Goal: Task Accomplishment & Management: Manage account settings

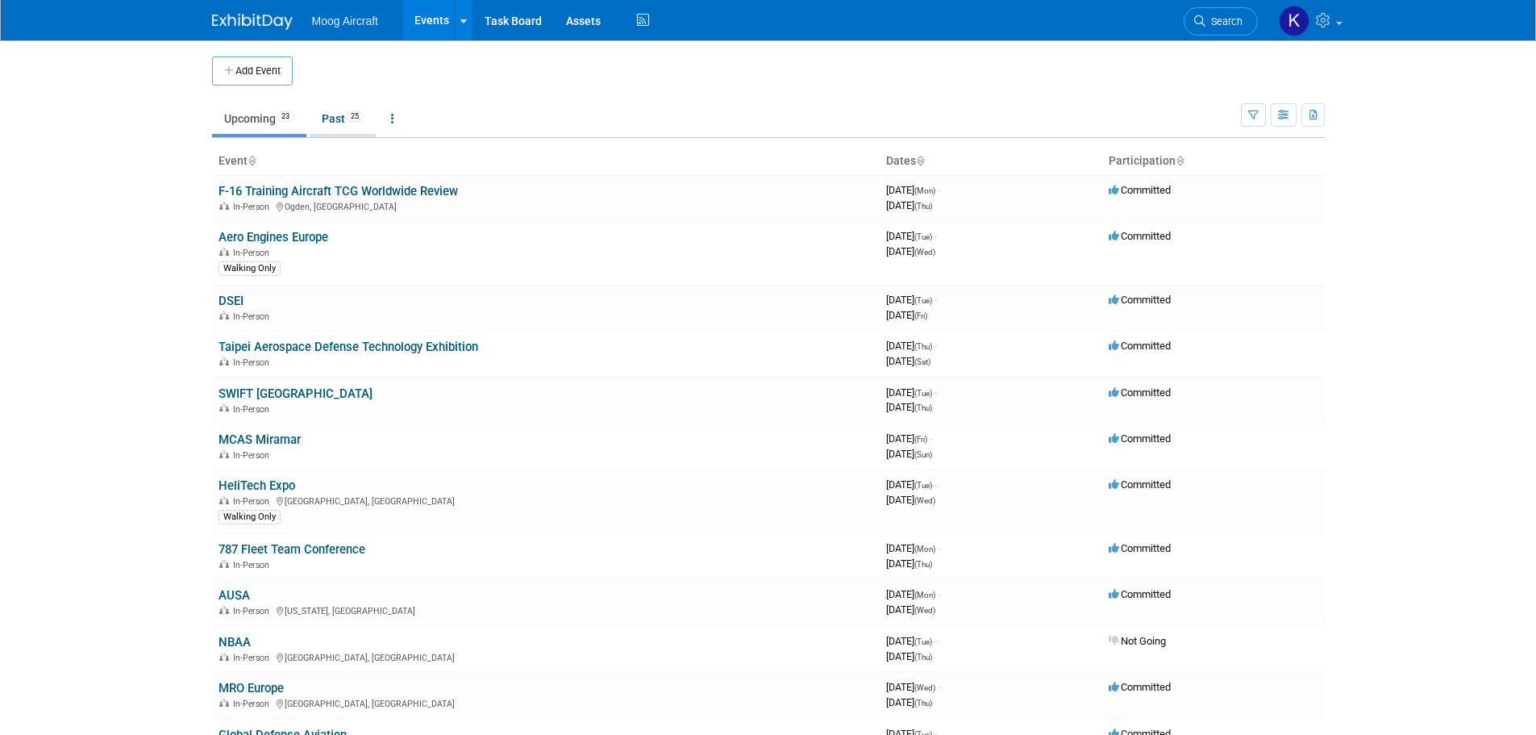
click at [326, 118] on link "Past 25" at bounding box center [343, 118] width 66 height 31
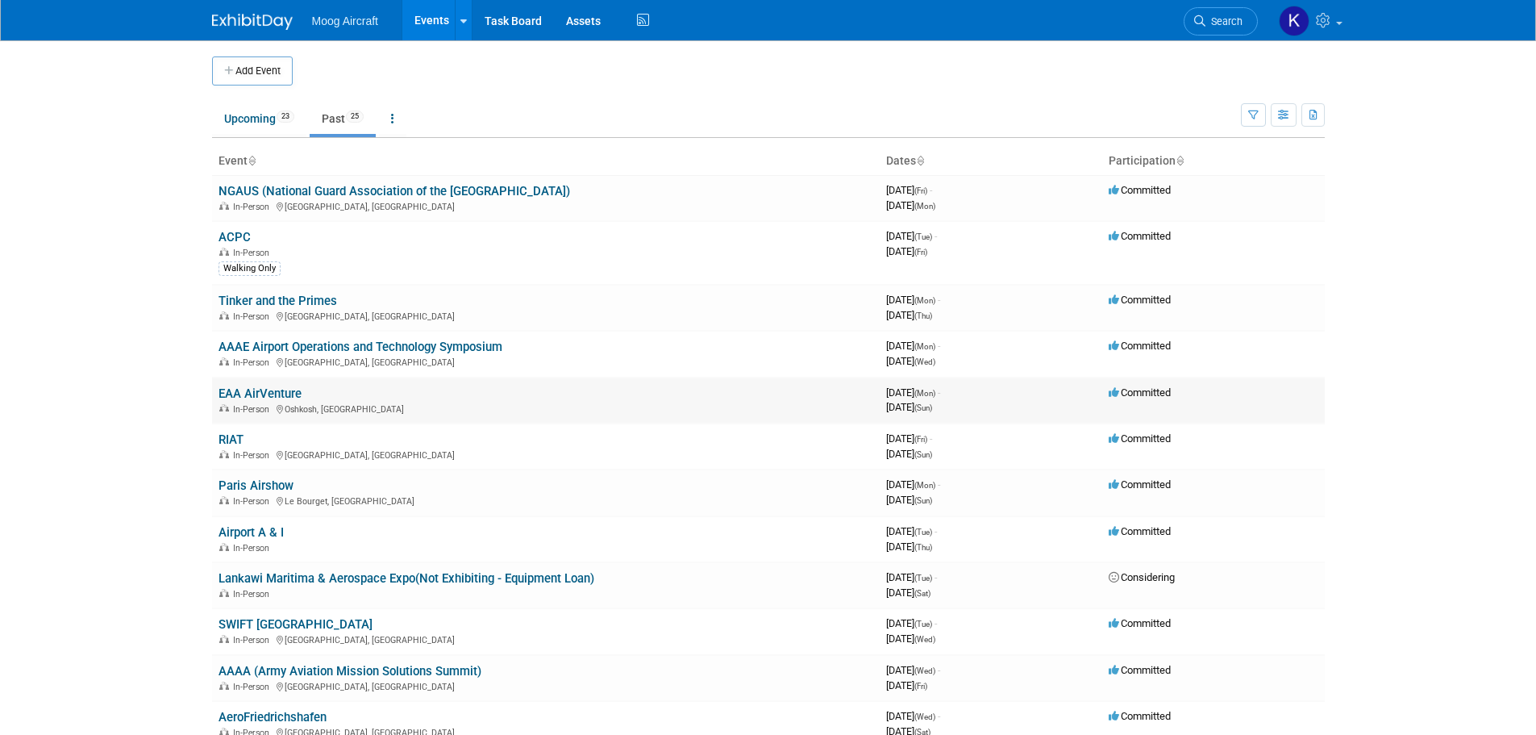
scroll to position [81, 0]
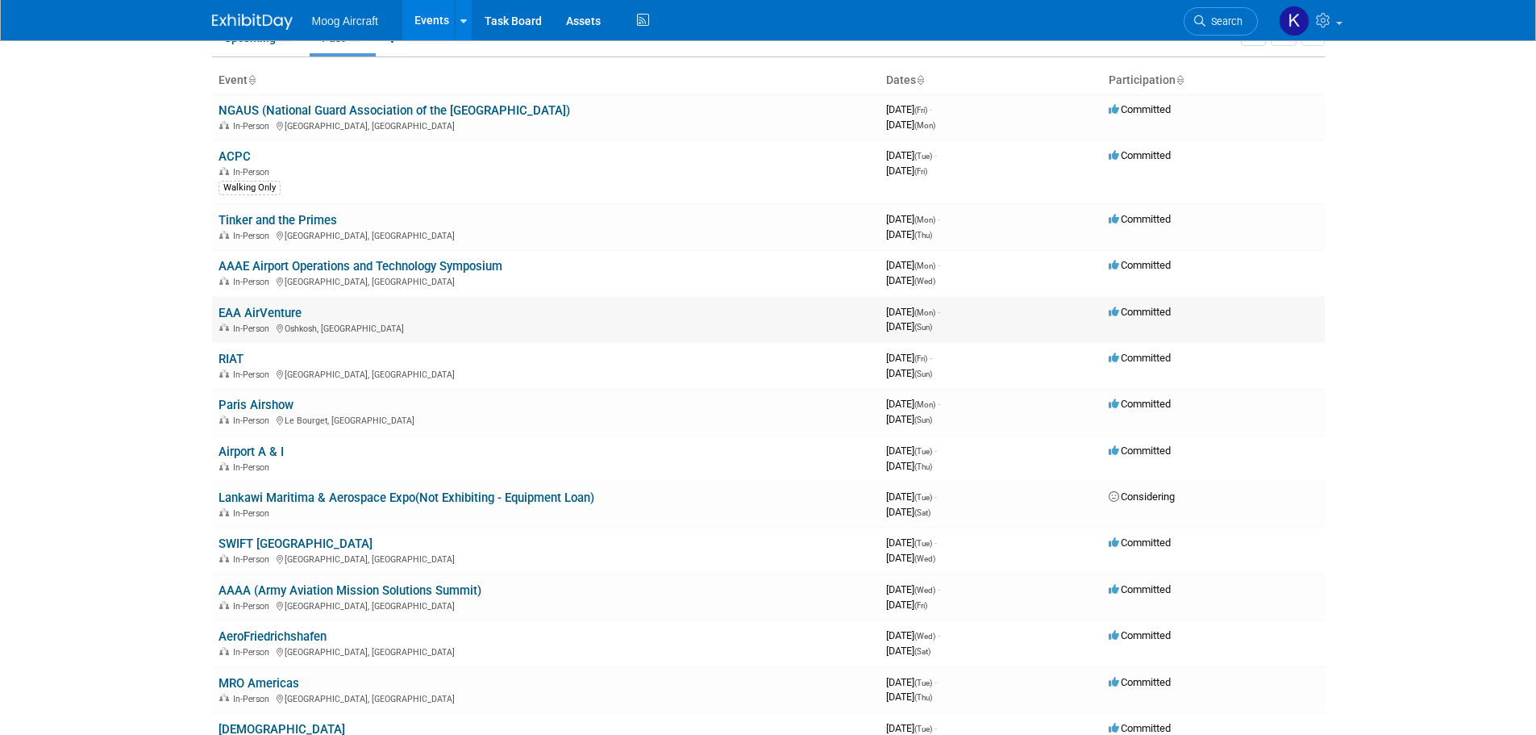
click at [260, 307] on link "EAA AirVenture" at bounding box center [260, 313] width 83 height 15
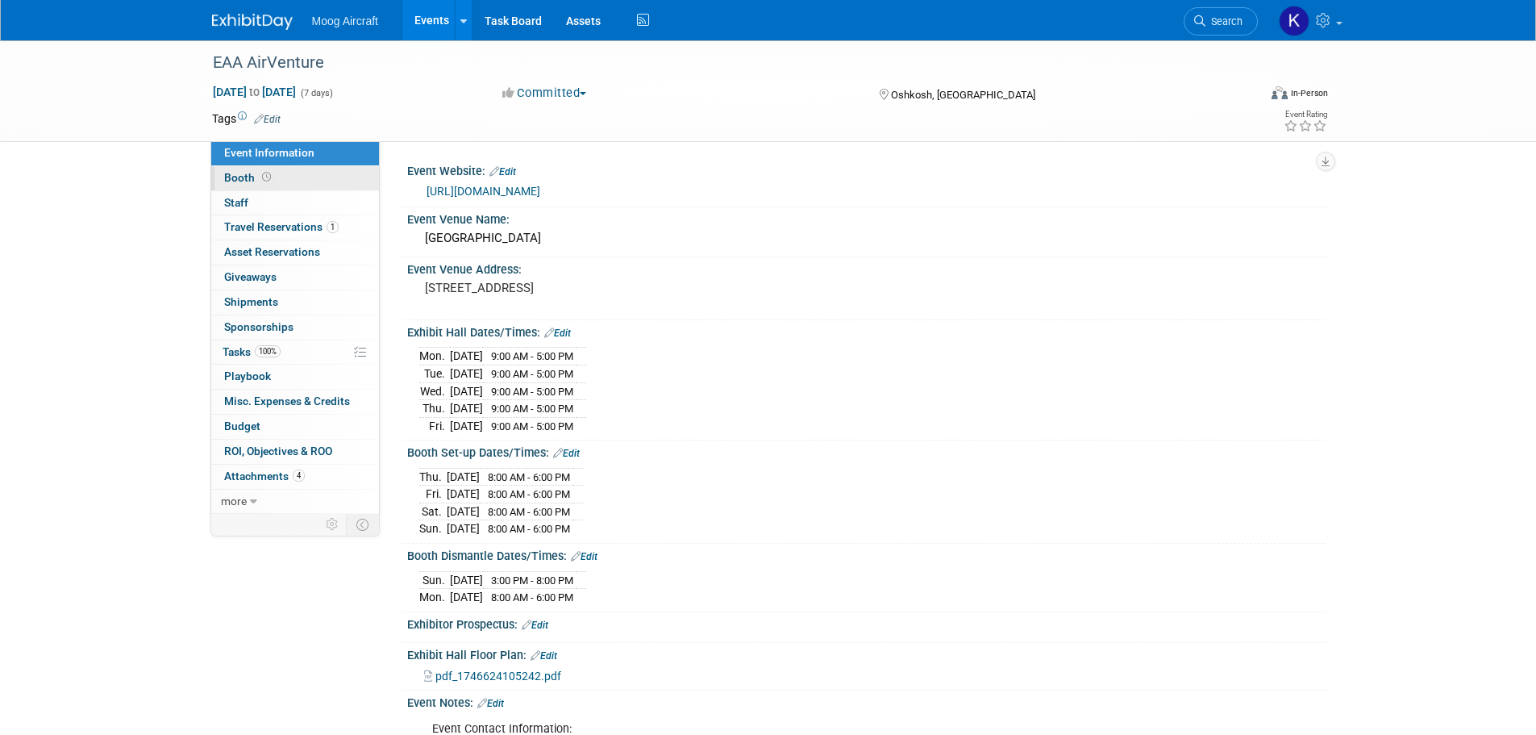
click at [248, 180] on span "Booth" at bounding box center [249, 177] width 50 height 13
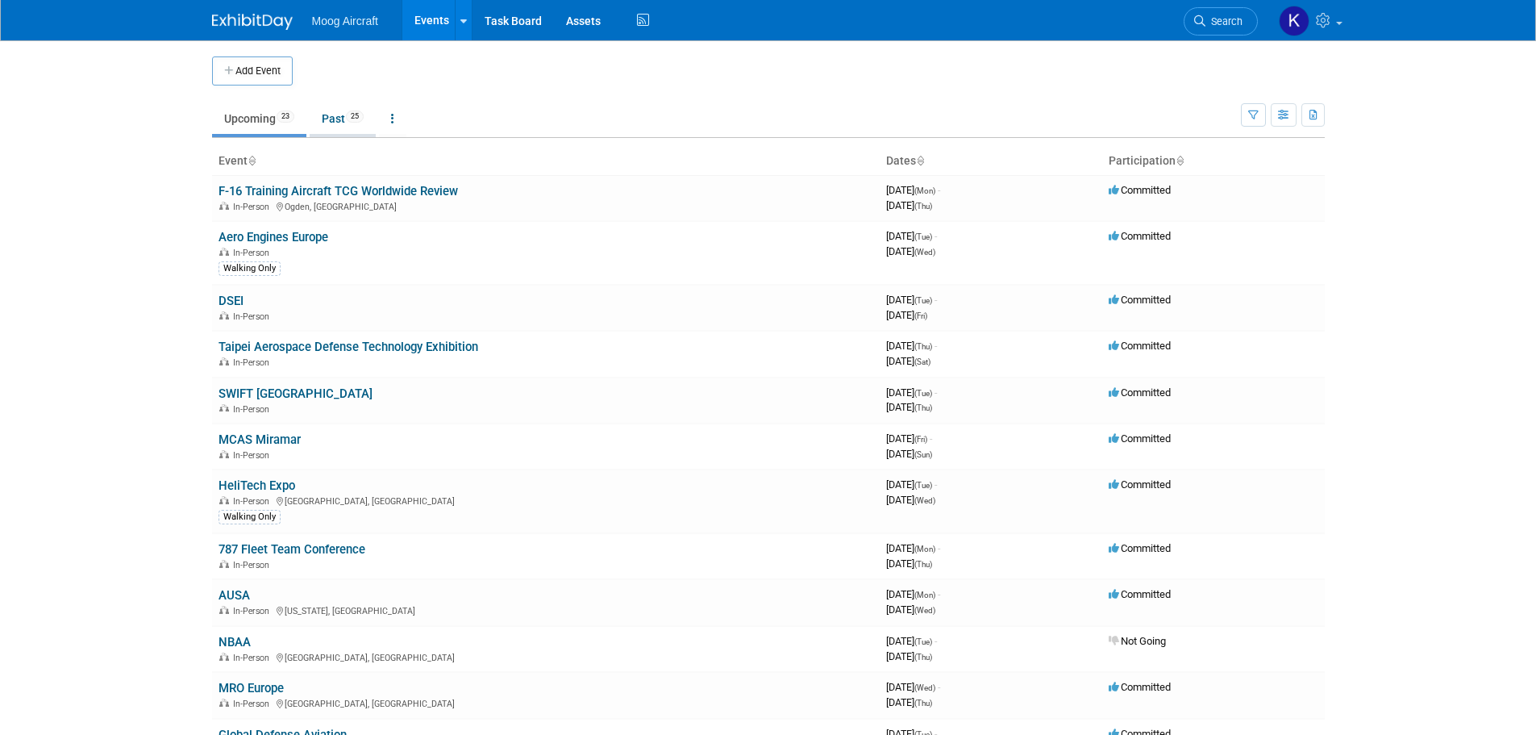
click at [344, 129] on link "Past 25" at bounding box center [343, 118] width 66 height 31
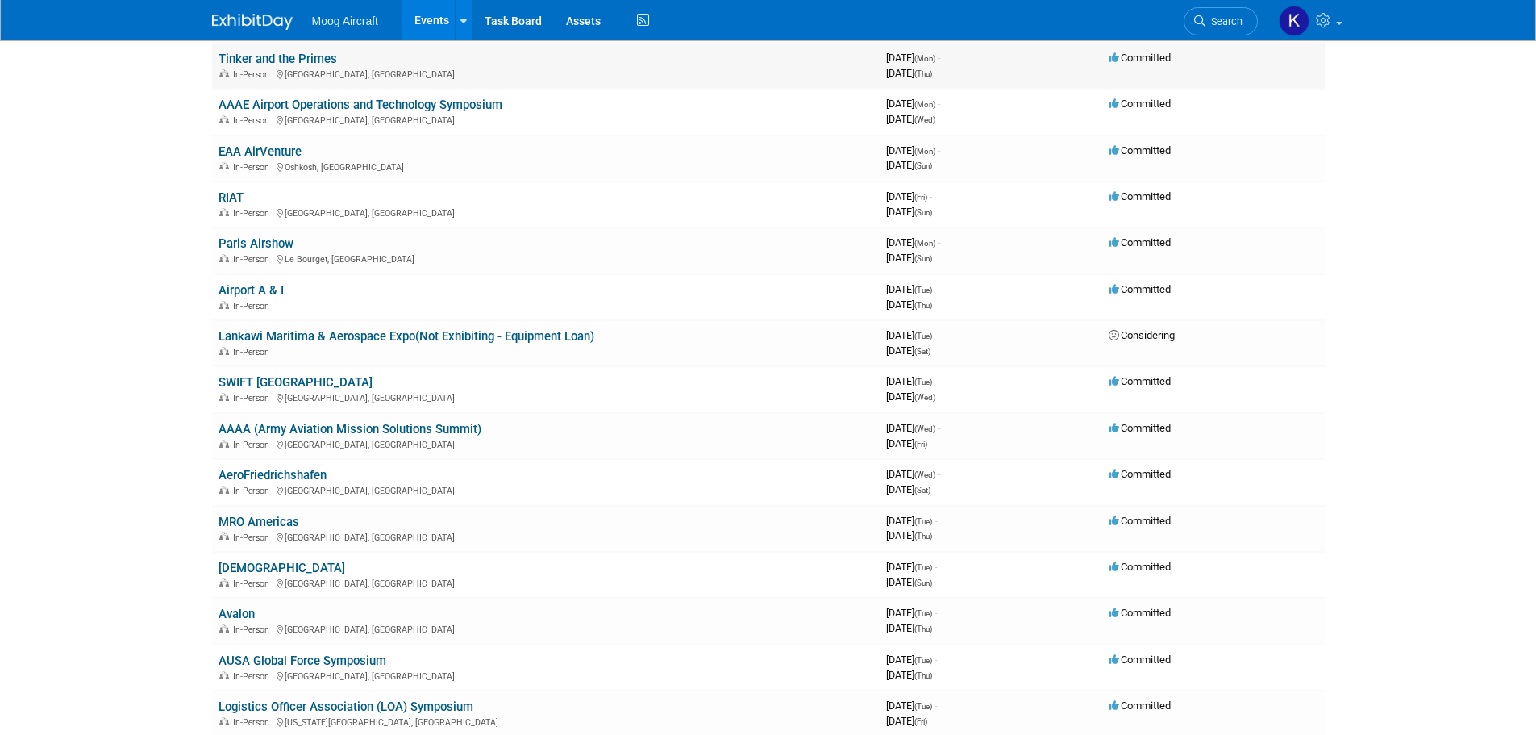
scroll to position [323, 0]
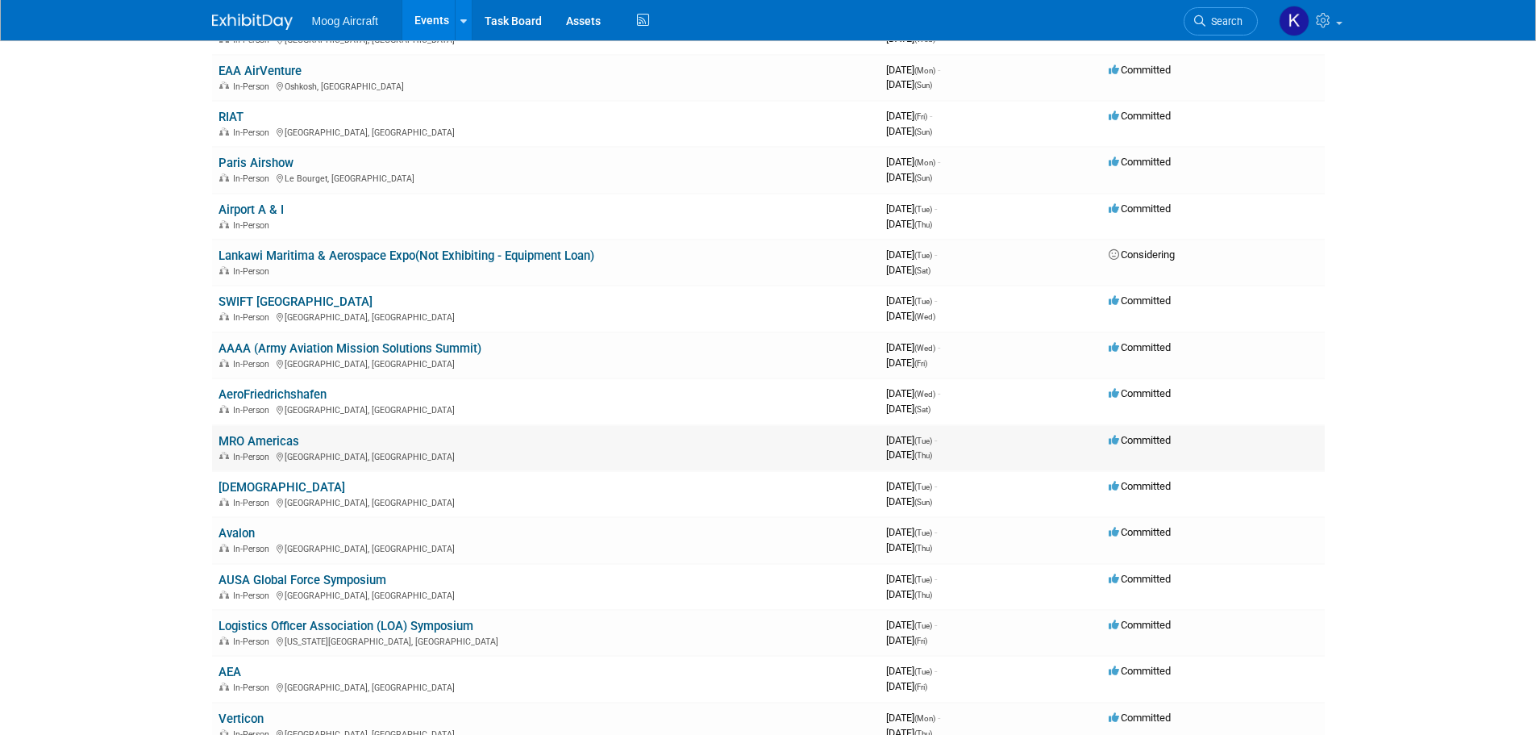
click at [265, 435] on link "MRO Americas" at bounding box center [259, 441] width 81 height 15
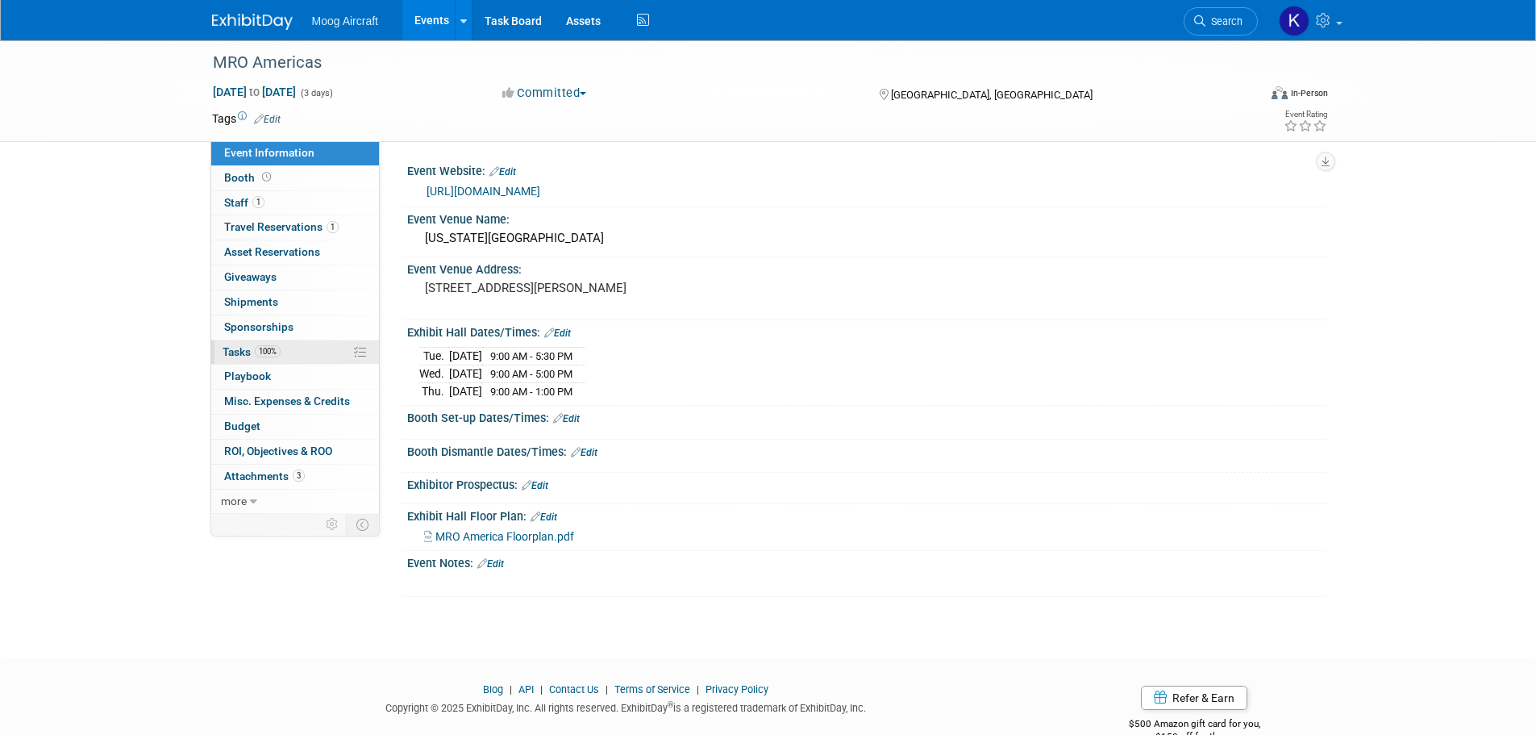
click at [235, 344] on link "100% Tasks 100%" at bounding box center [295, 352] width 168 height 24
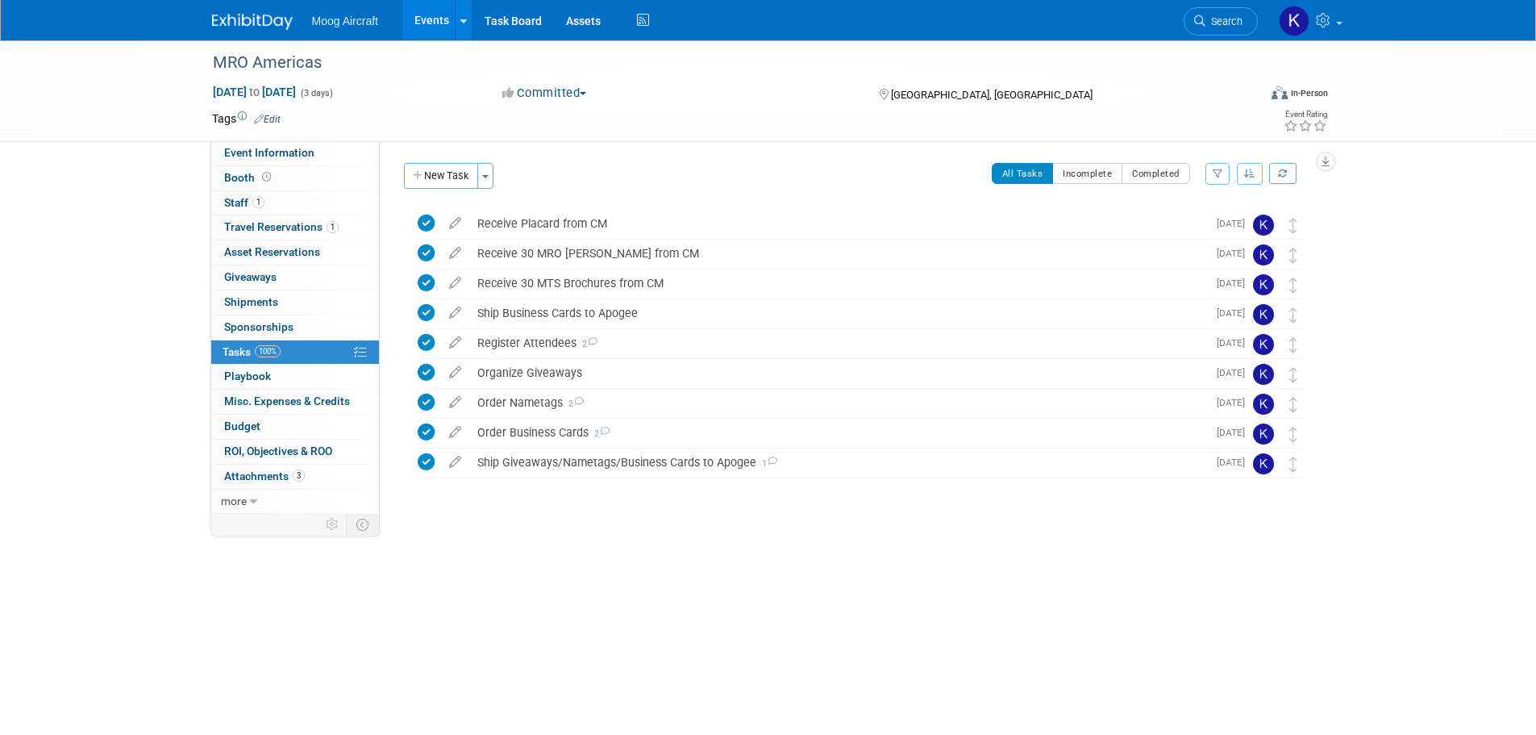
click at [268, 20] on img at bounding box center [252, 22] width 81 height 16
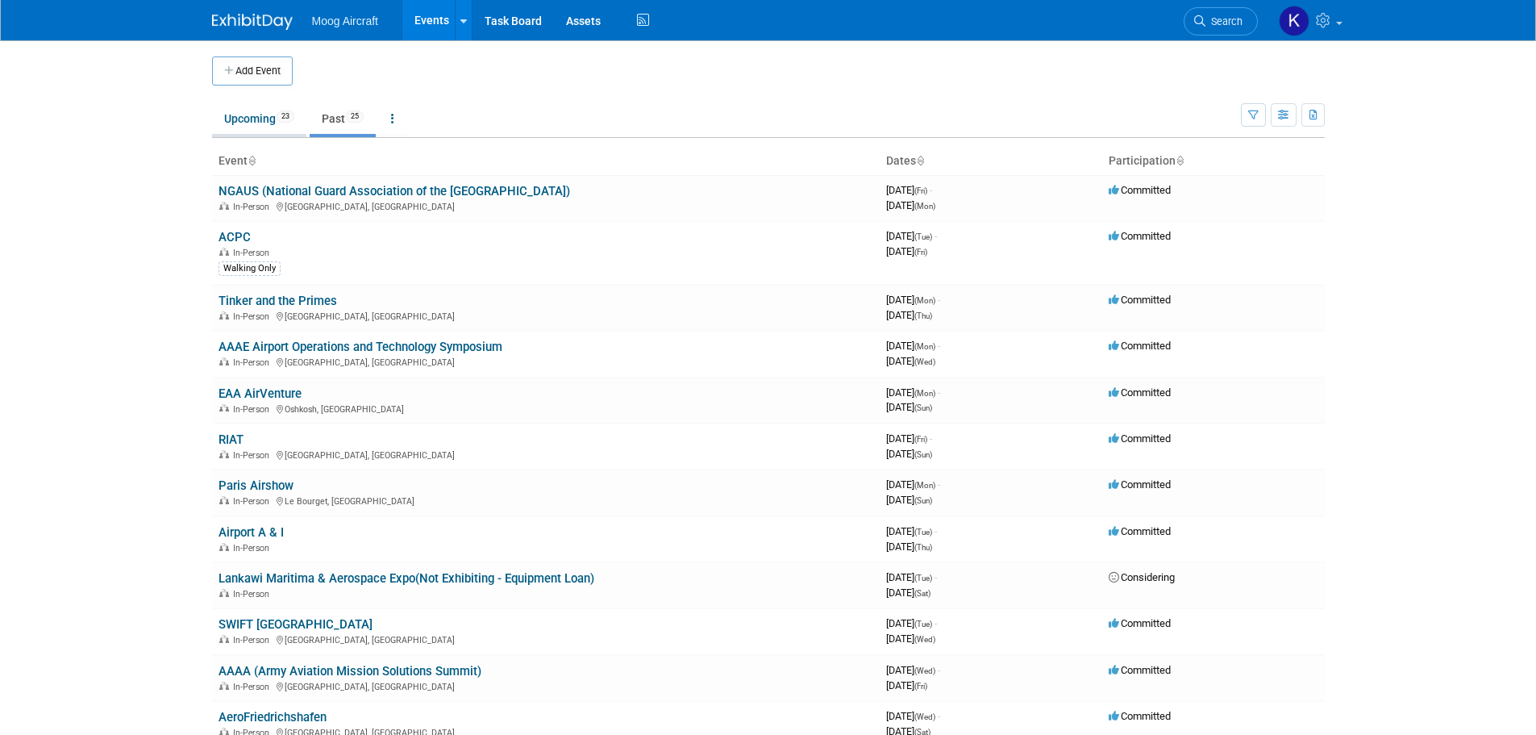
click at [245, 110] on link "Upcoming 23" at bounding box center [259, 118] width 94 height 31
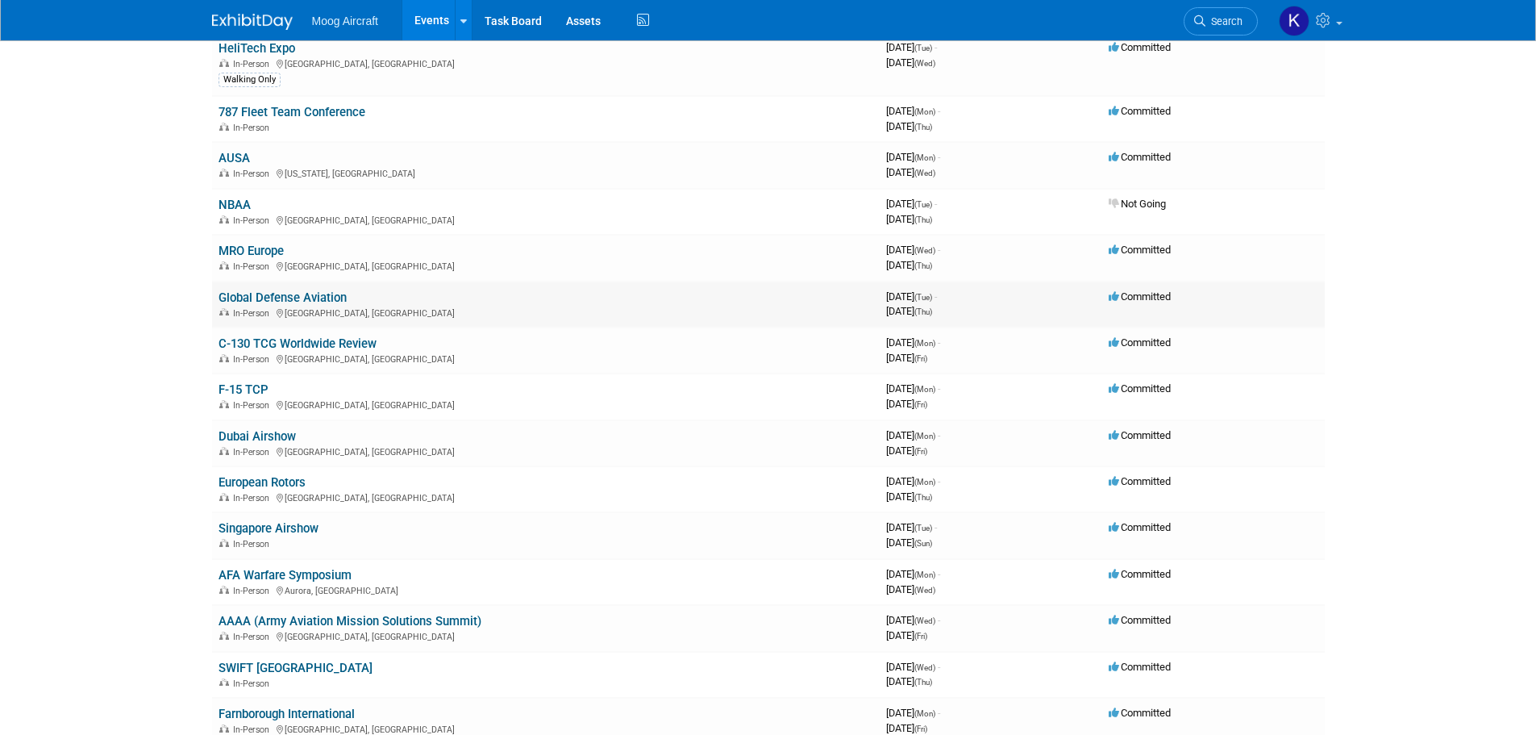
scroll to position [403, 0]
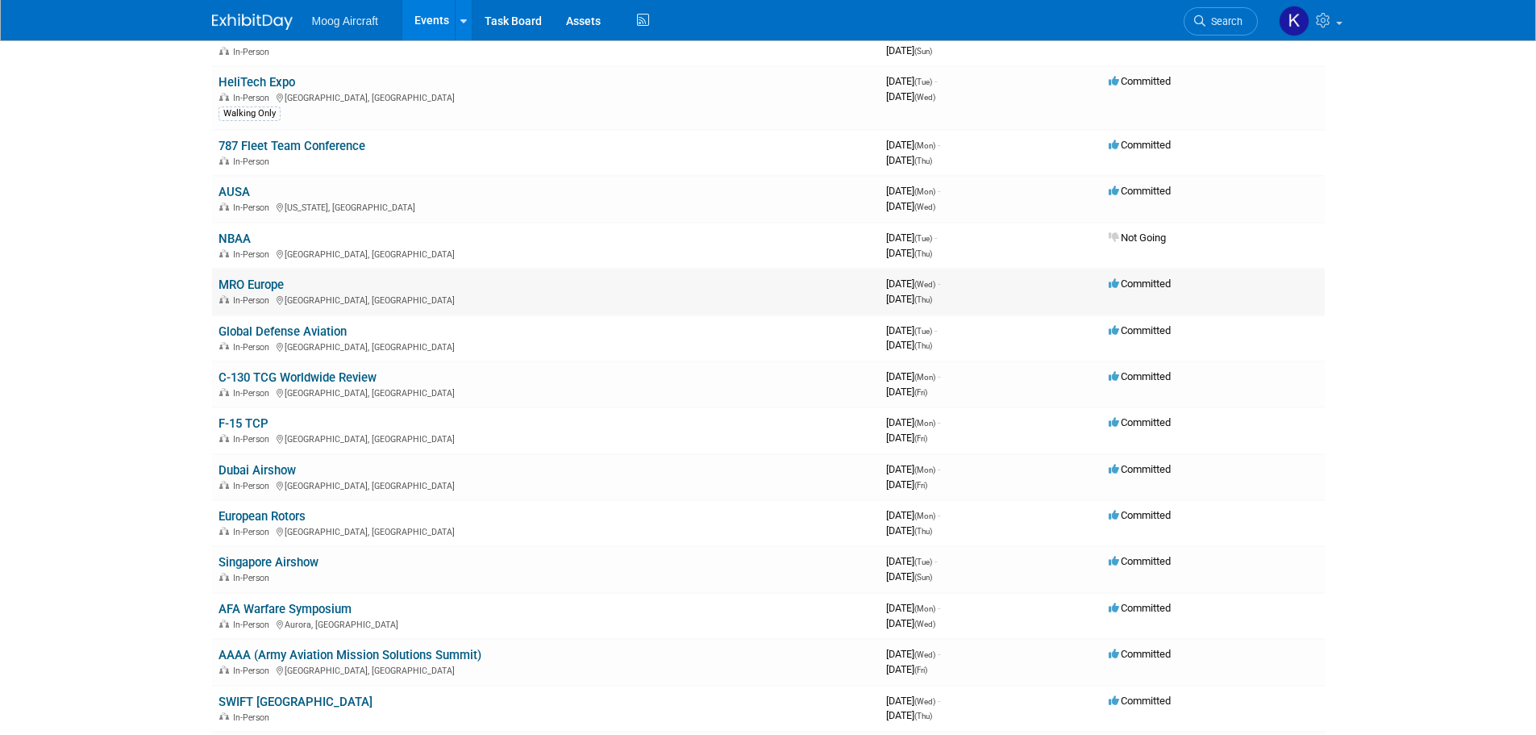
click at [256, 285] on link "MRO Europe" at bounding box center [251, 284] width 65 height 15
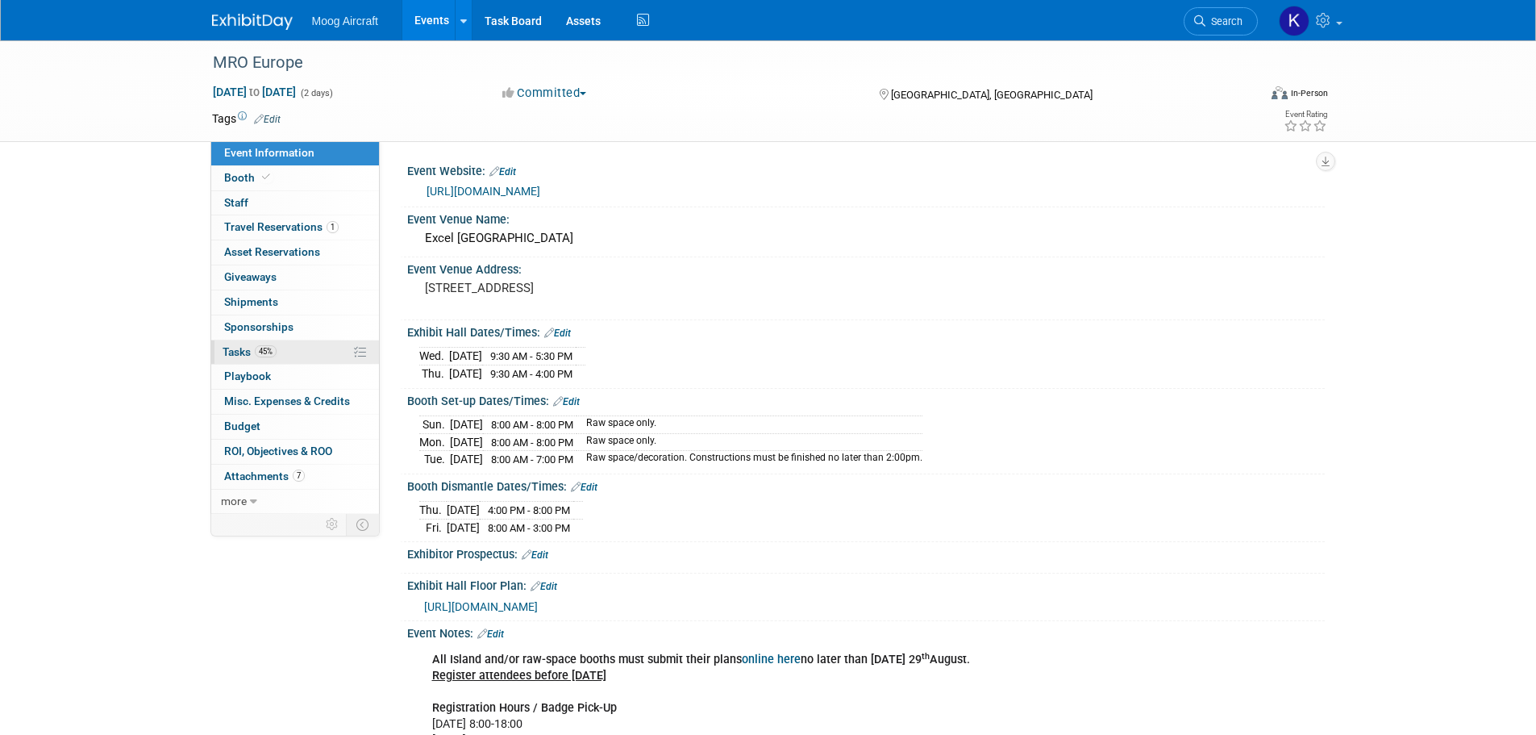
click at [232, 343] on link "45% Tasks 45%" at bounding box center [295, 352] width 168 height 24
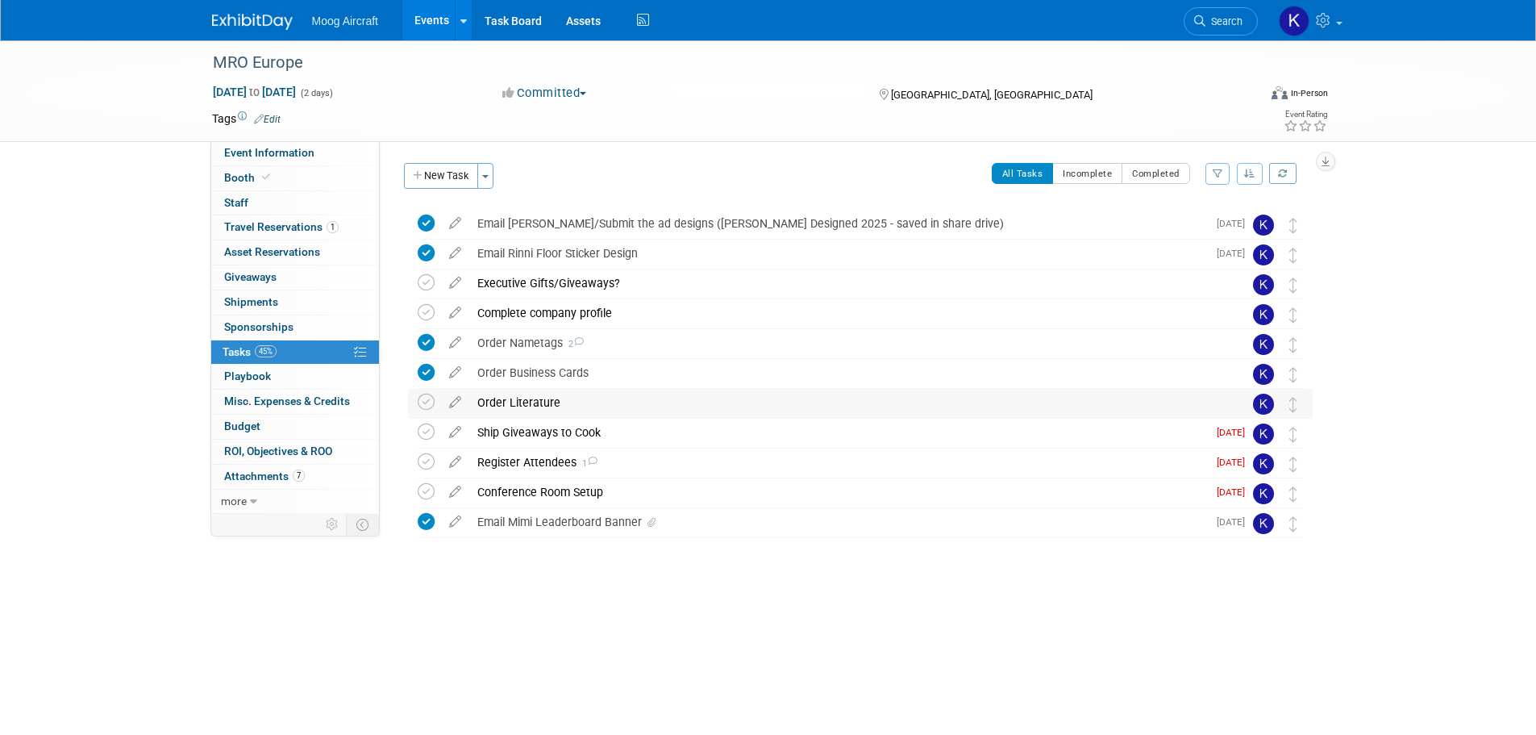
click at [531, 402] on div "Order Literature" at bounding box center [845, 402] width 752 height 27
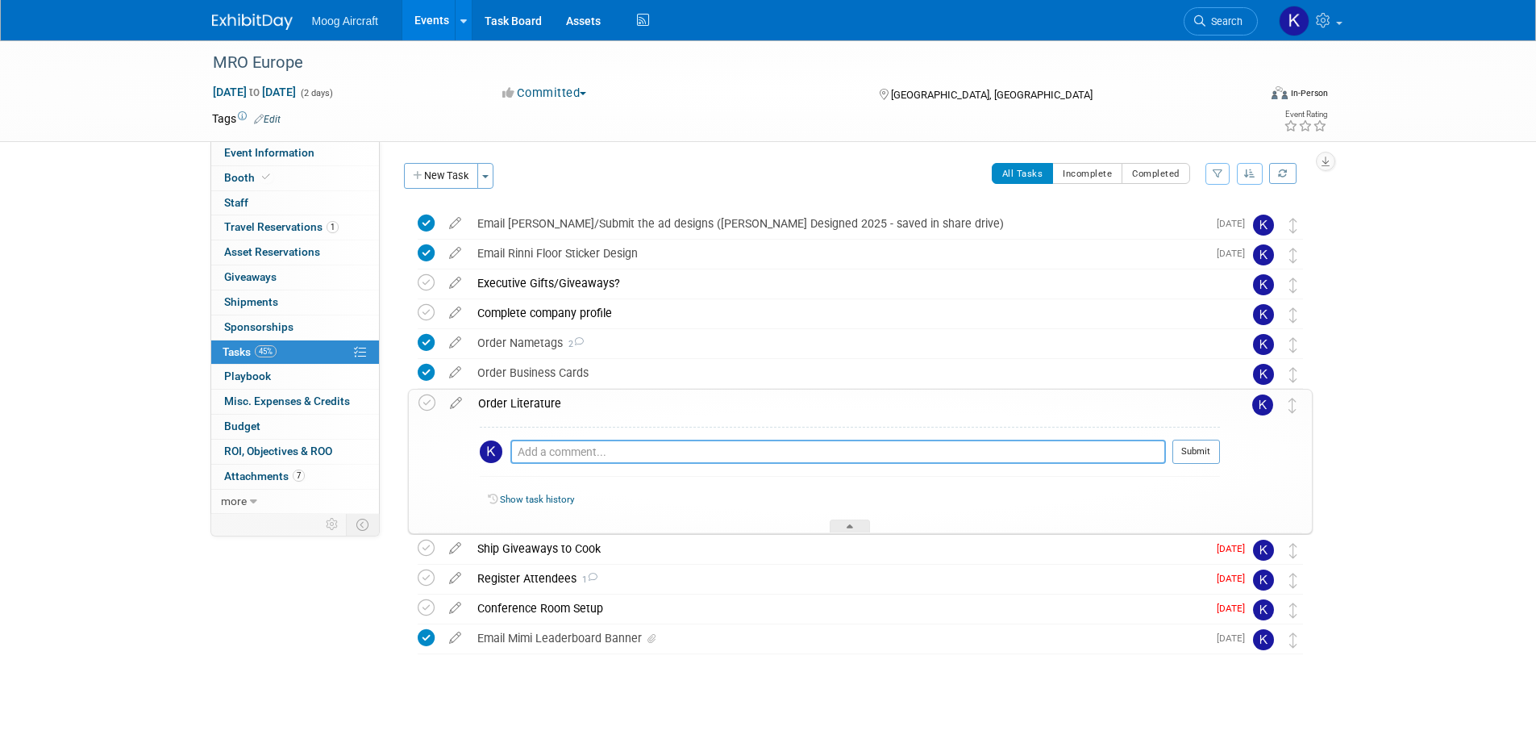
click at [531, 454] on textarea at bounding box center [838, 452] width 656 height 24
type textarea "Literature is not needed according to Brent 8/27/2025"
click at [1190, 448] on button "Submit" at bounding box center [1197, 452] width 48 height 24
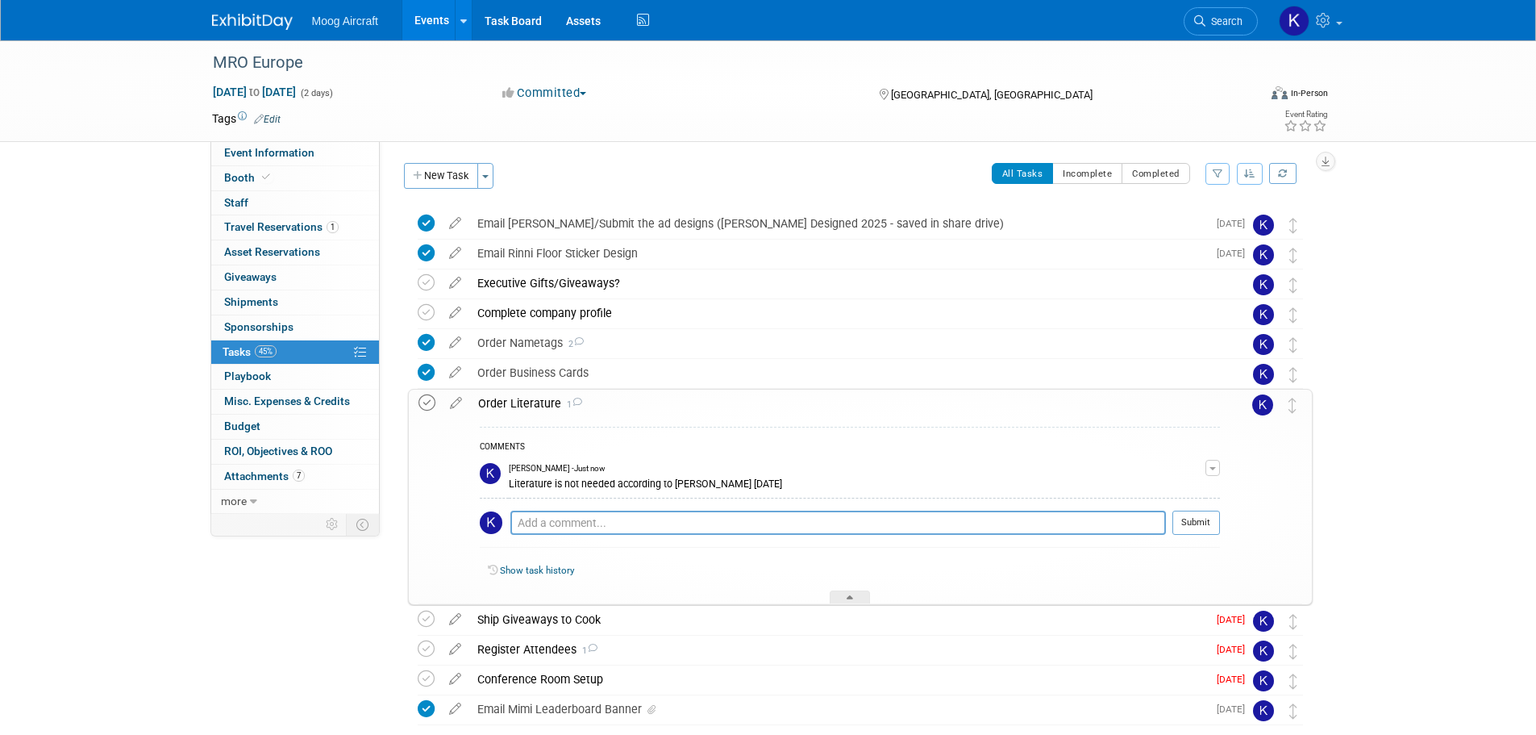
click at [433, 403] on icon at bounding box center [427, 402] width 17 height 17
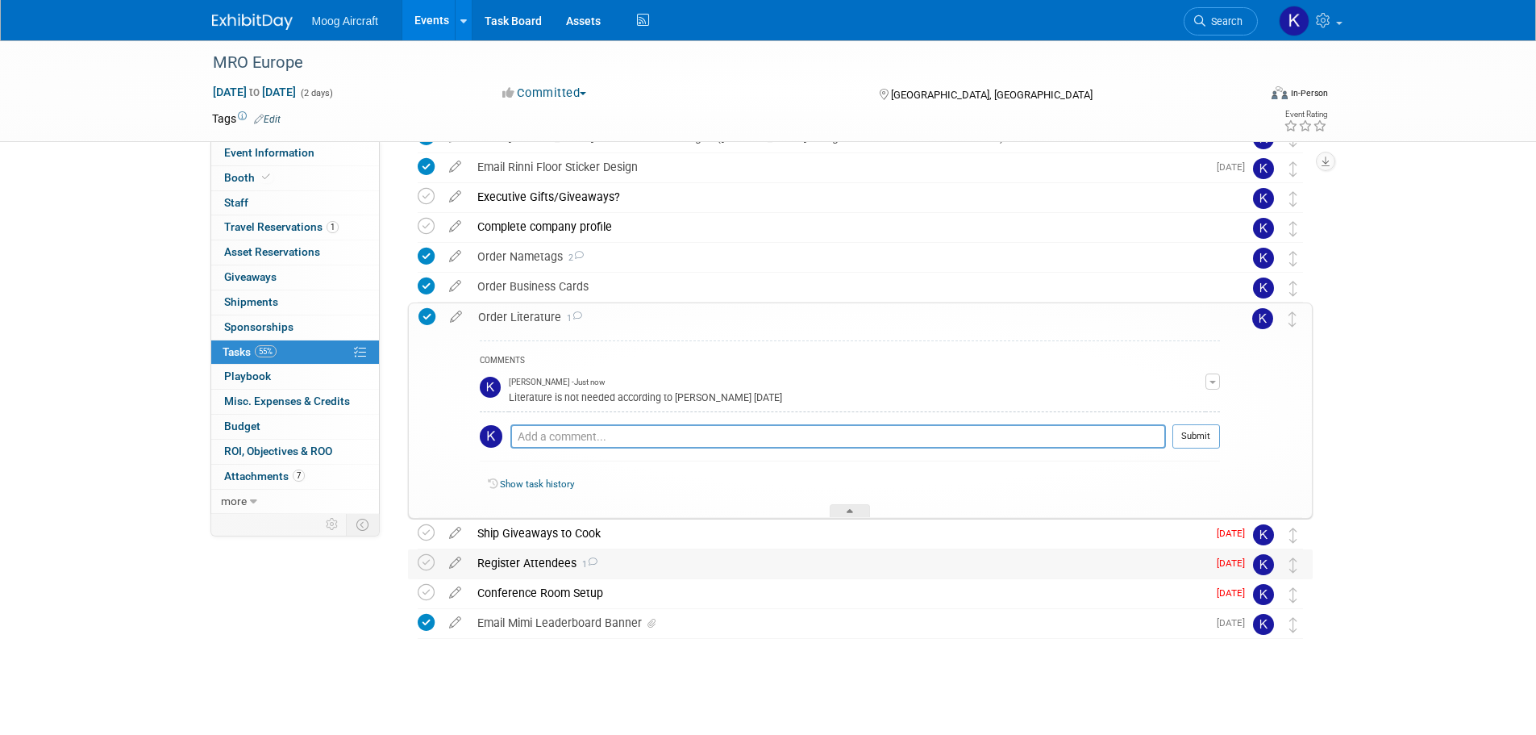
scroll to position [89, 0]
click at [537, 565] on div "Register Attendees 1" at bounding box center [838, 560] width 738 height 27
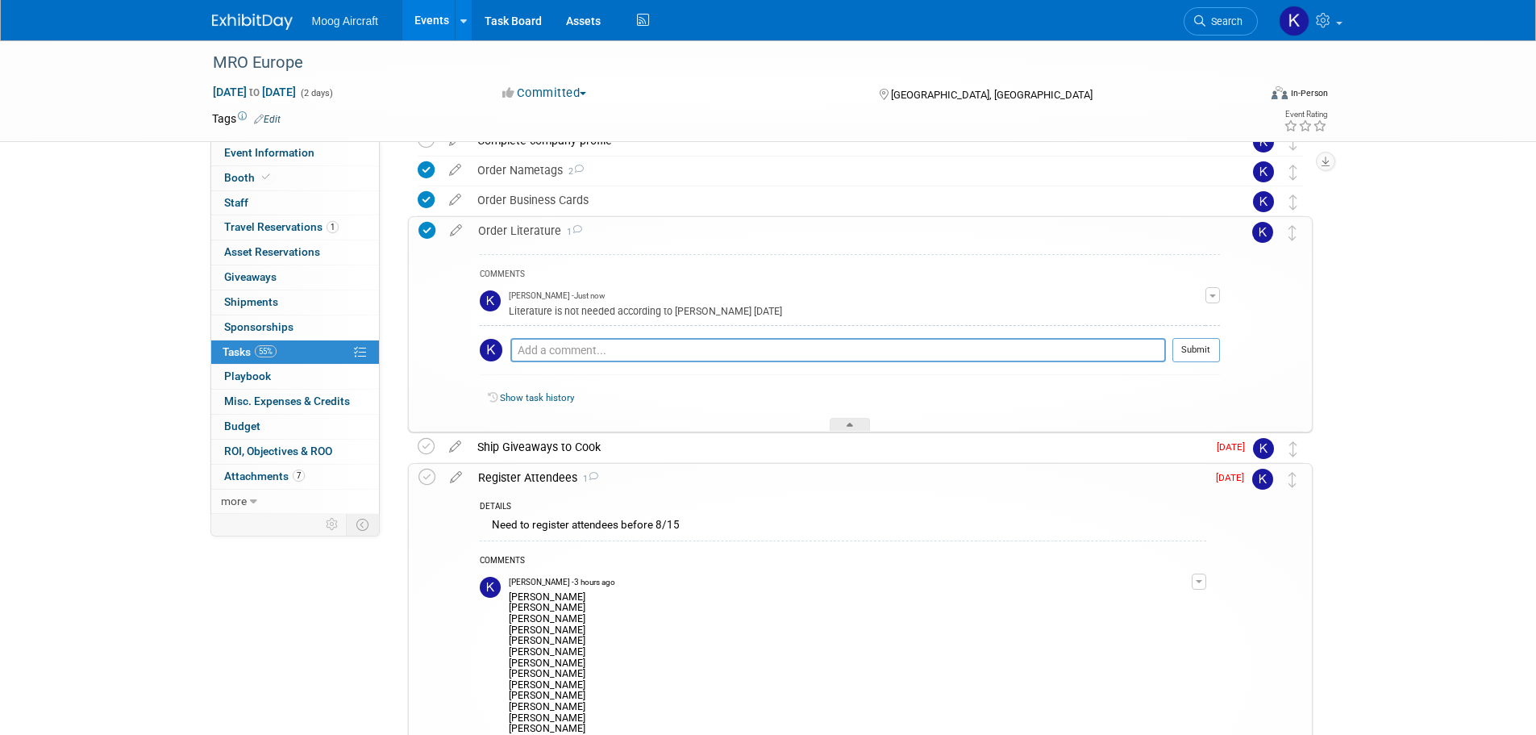
scroll to position [169, 0]
click at [657, 354] on textarea at bounding box center [838, 353] width 656 height 24
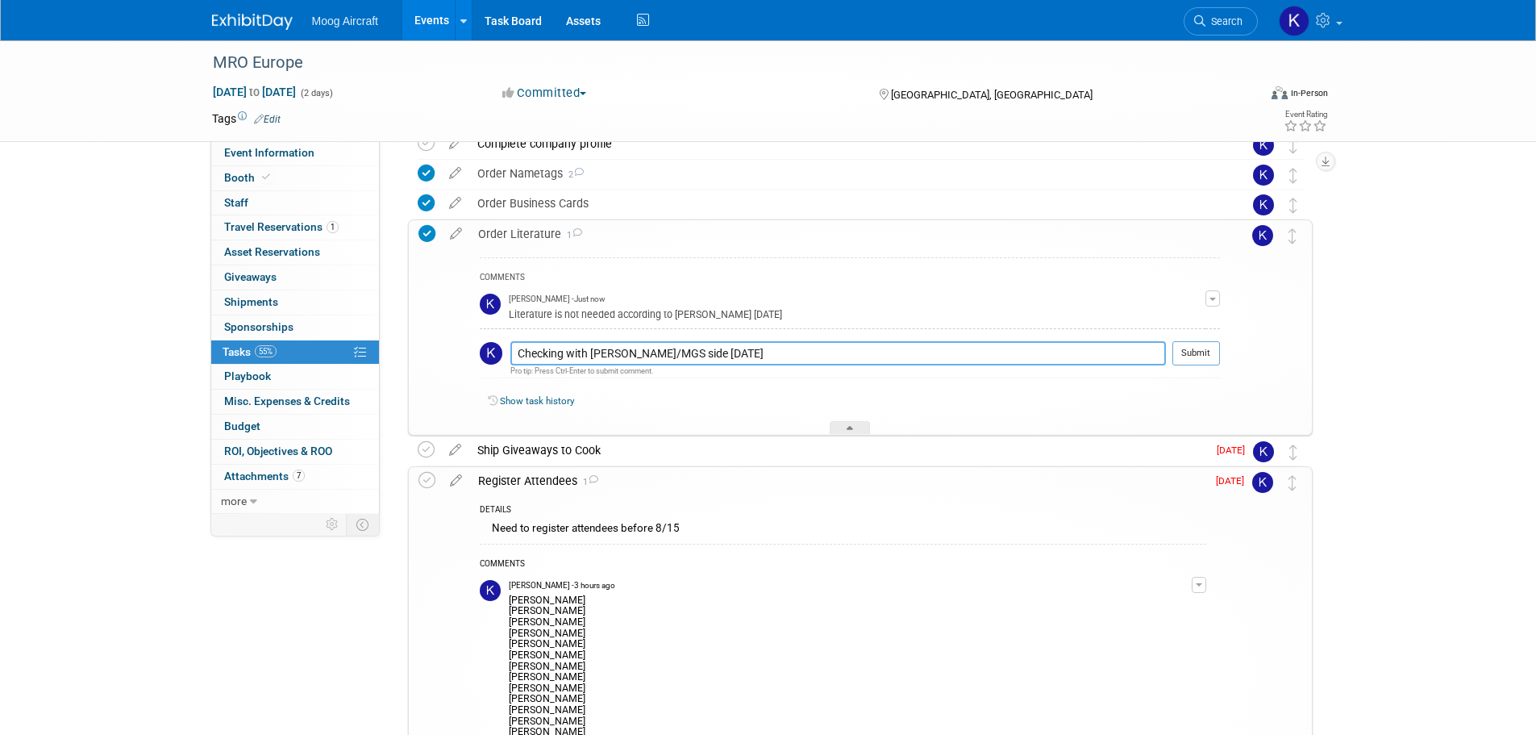
type textarea "Checking with Paul/MGS side 8/27/2025"
click at [1227, 336] on td at bounding box center [1236, 327] width 32 height 214
click at [1208, 341] on button "Submit" at bounding box center [1197, 353] width 48 height 24
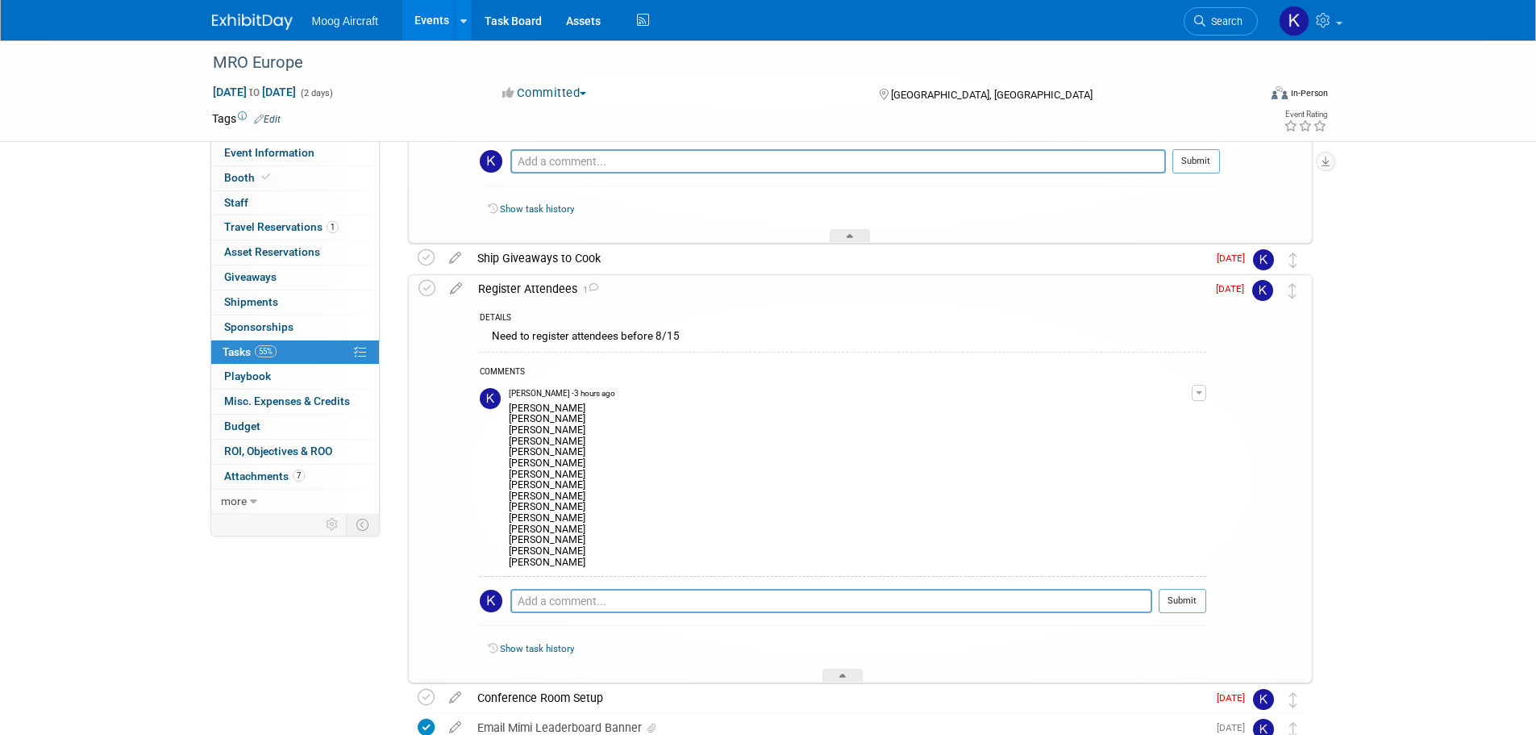
scroll to position [510, 0]
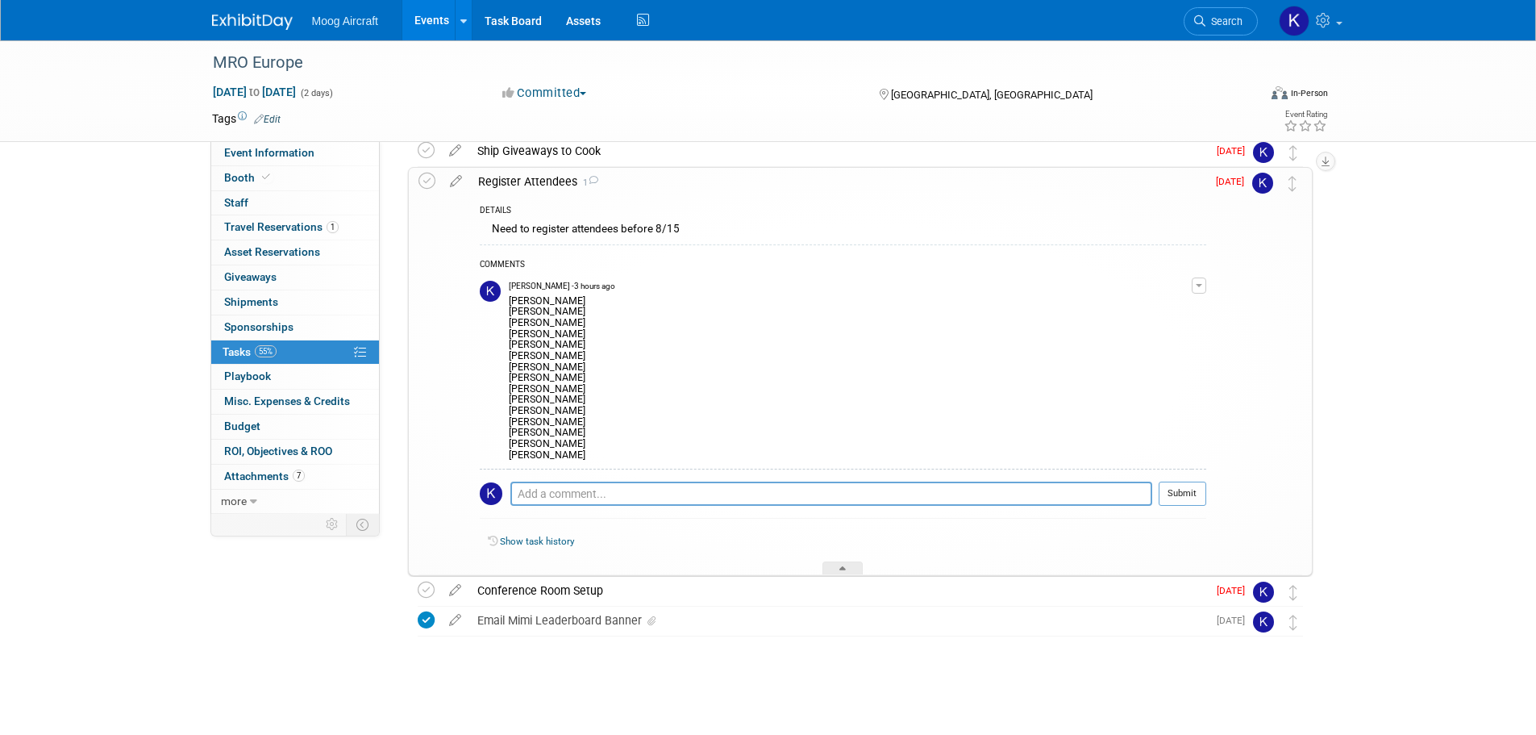
drag, startPoint x: 1432, startPoint y: 234, endPoint x: 959, endPoint y: 114, distance: 488.4
click at [1432, 234] on div "MRO Europe Oct 15, 2025 to Oct 16, 2025 (2 days) Oct 15, 2025 to Oct 16, 2025 C…" at bounding box center [768, 132] width 1536 height 1205
click at [268, 19] on img at bounding box center [252, 22] width 81 height 16
